Goal: Navigation & Orientation: Find specific page/section

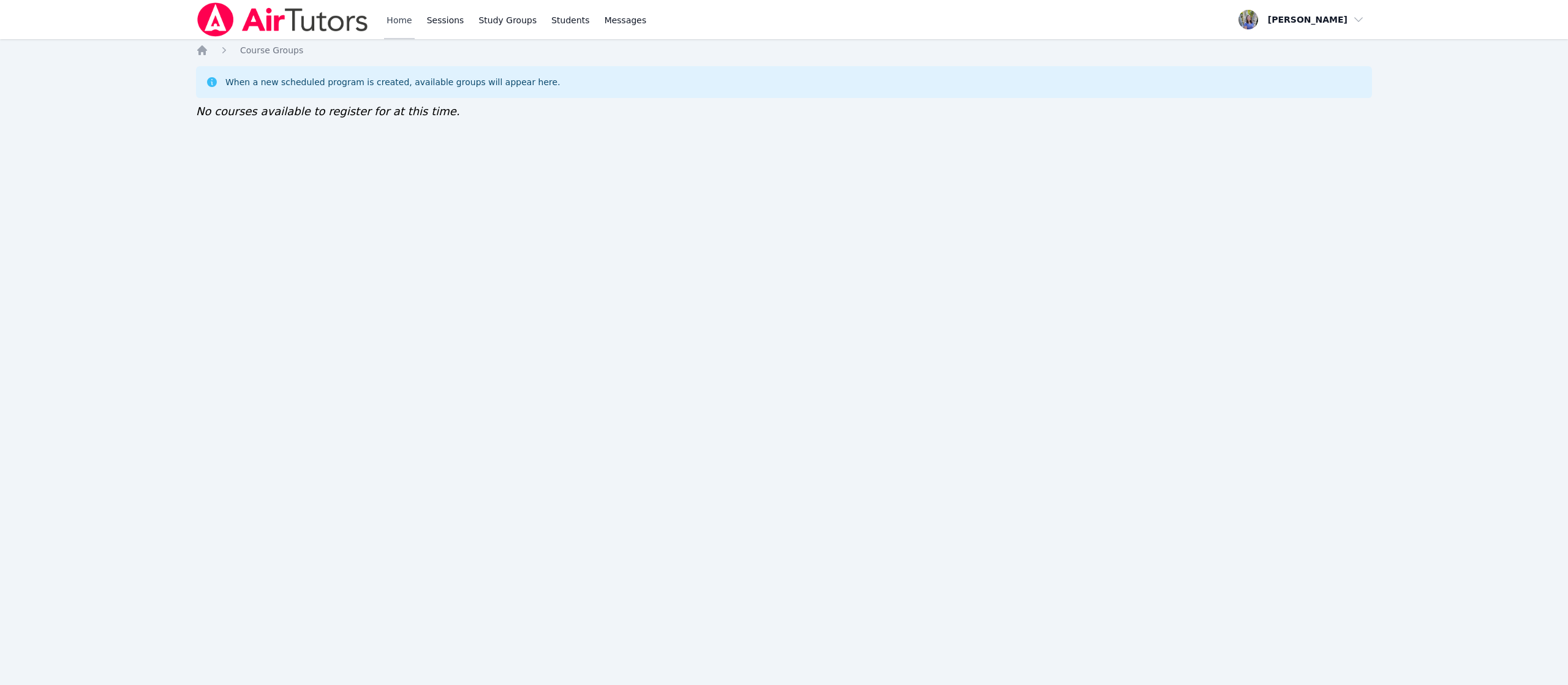
click at [403, 25] on link "Home" at bounding box center [399, 19] width 30 height 39
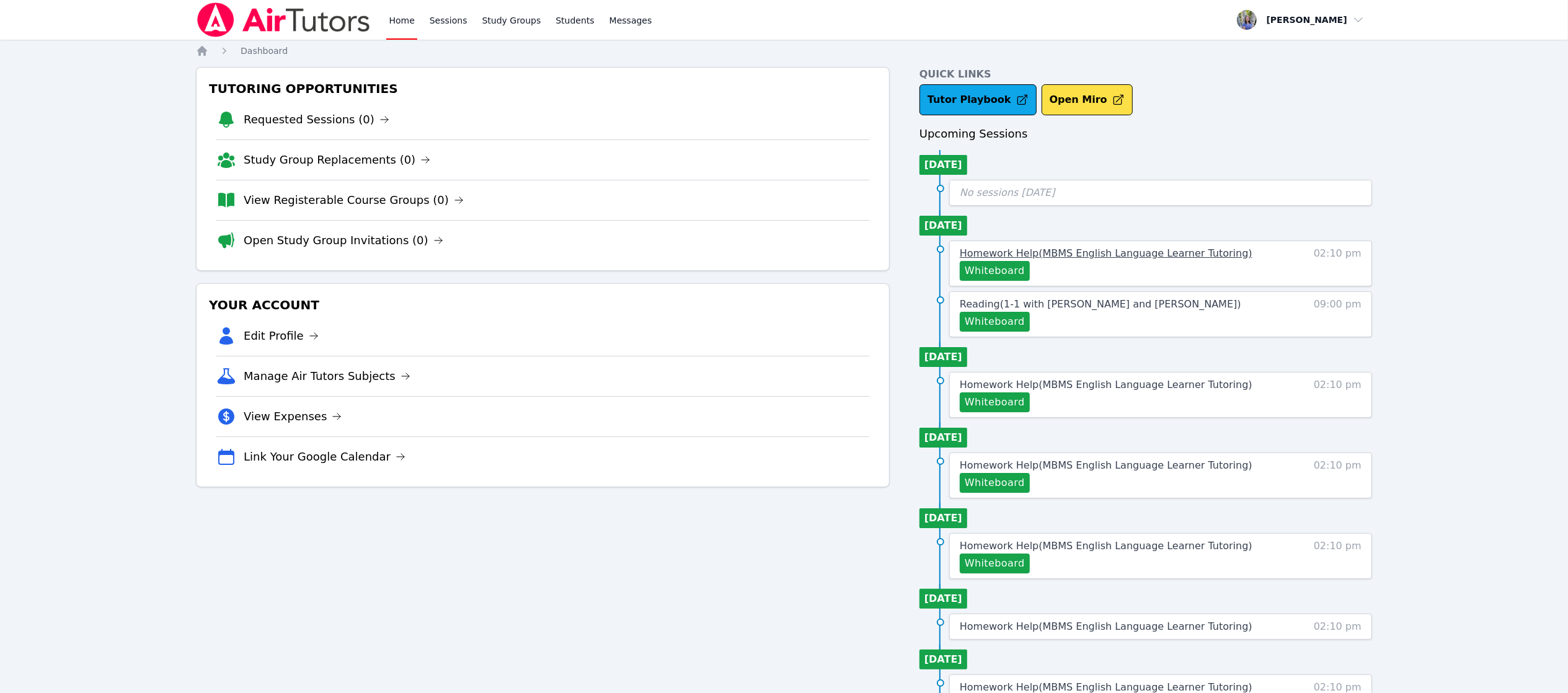
click at [1100, 255] on span "Homework Help ( MBMS English Language Learner Tutoring )" at bounding box center [1106, 253] width 292 height 12
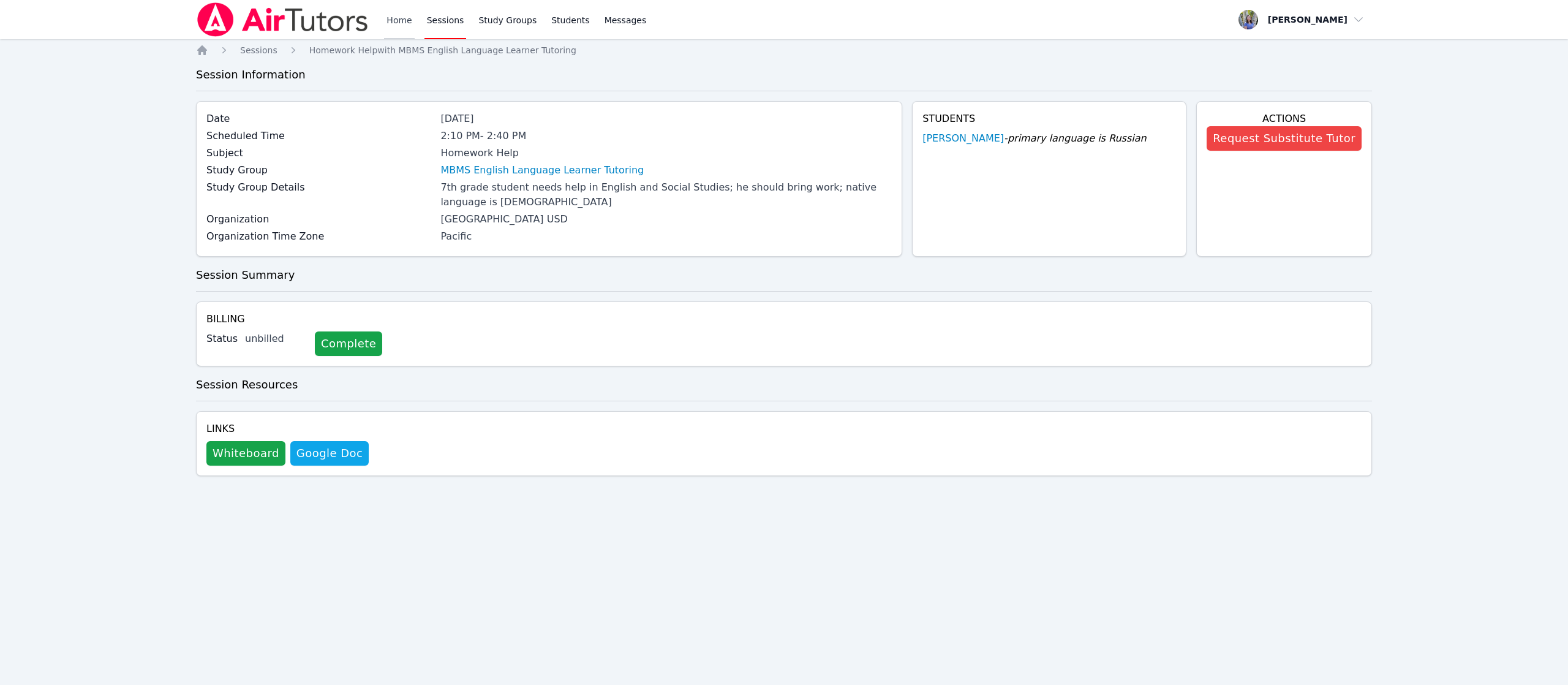
click at [395, 17] on link "Home" at bounding box center [399, 19] width 30 height 39
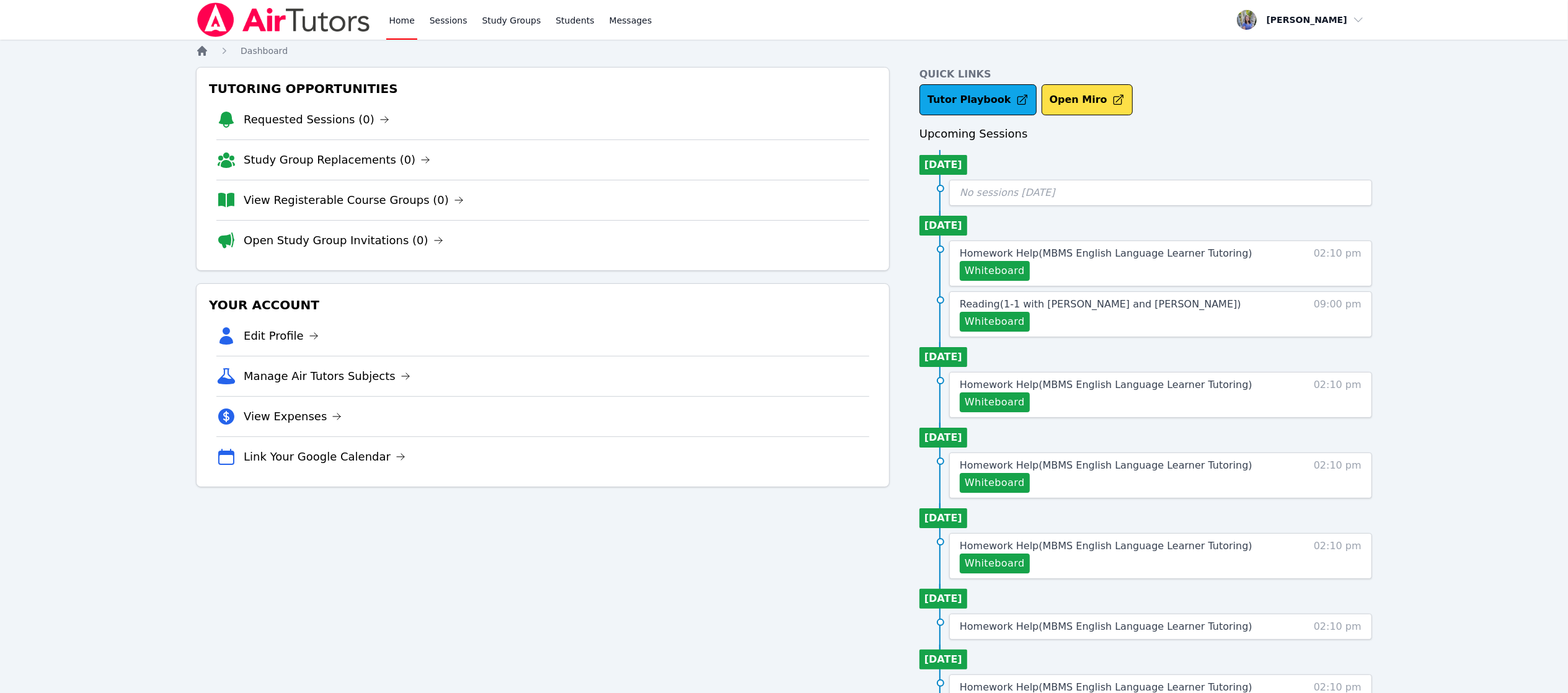
click at [200, 49] on icon "Breadcrumb" at bounding box center [202, 51] width 10 height 10
